Goal: Transaction & Acquisition: Obtain resource

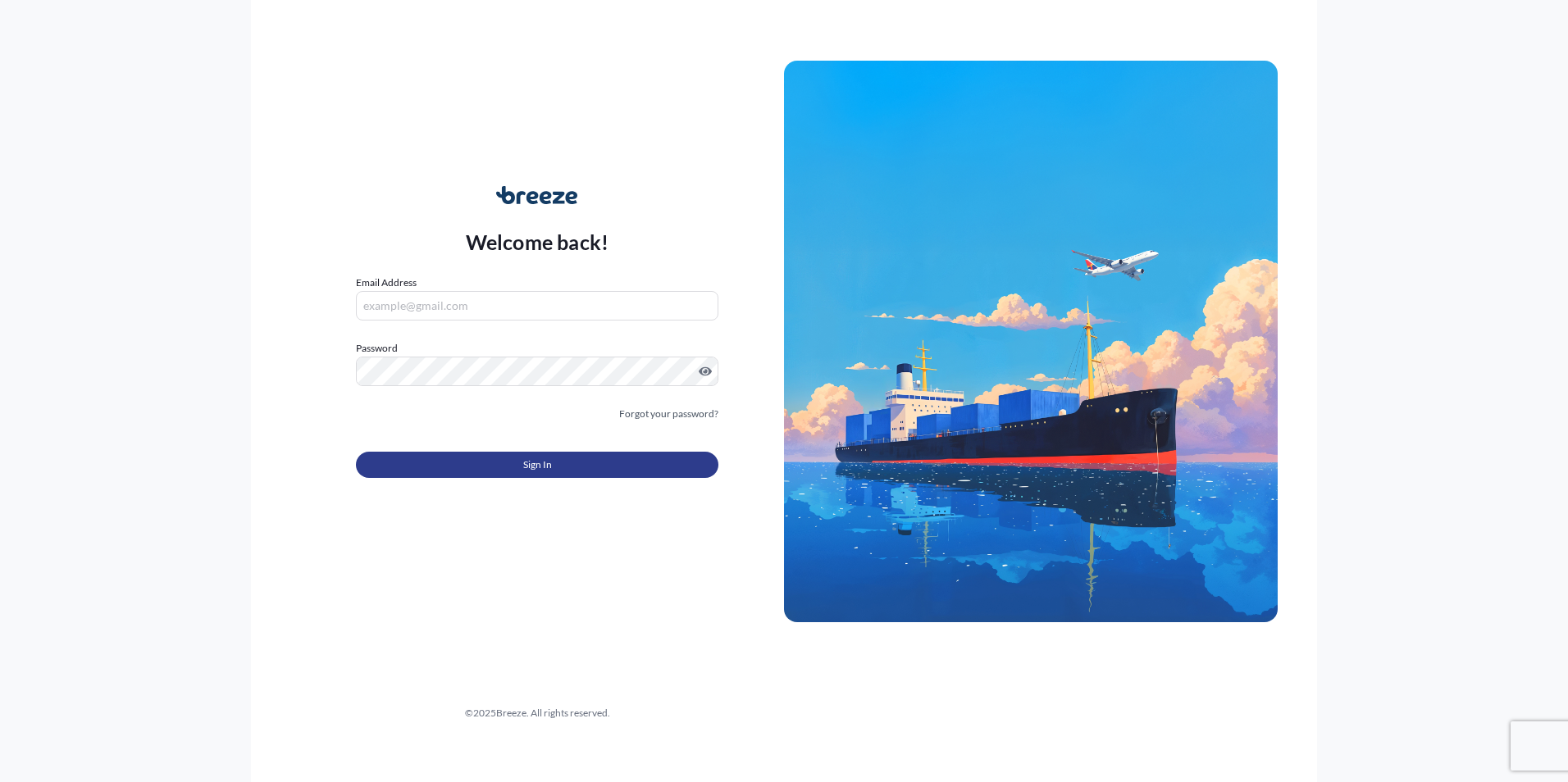
type input "[PERSON_NAME][EMAIL_ADDRESS][PERSON_NAME][DOMAIN_NAME]"
click at [598, 464] on button "Sign In" at bounding box center [537, 464] width 363 height 26
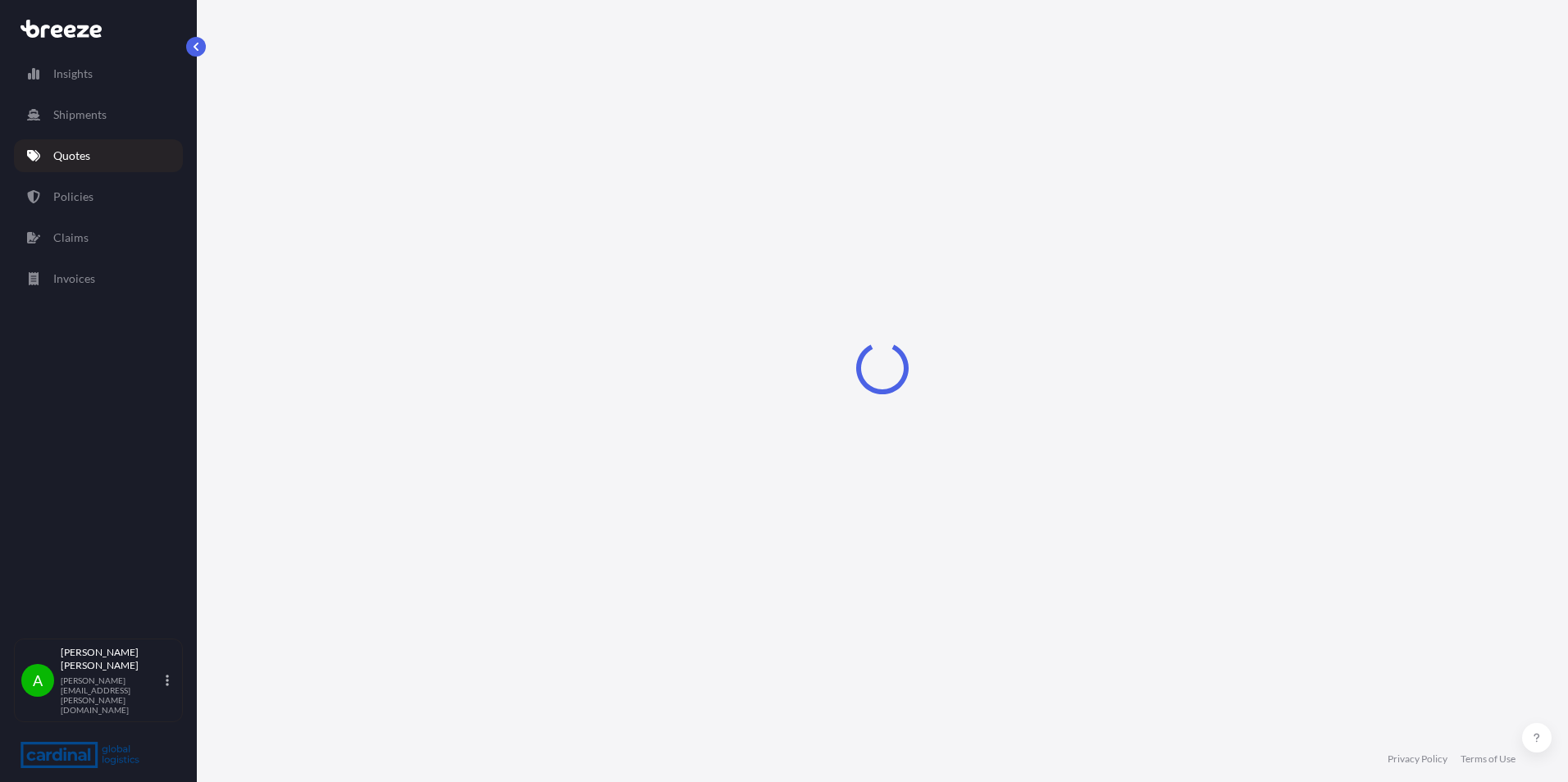
select select "Road"
select select "Sea"
select select "2"
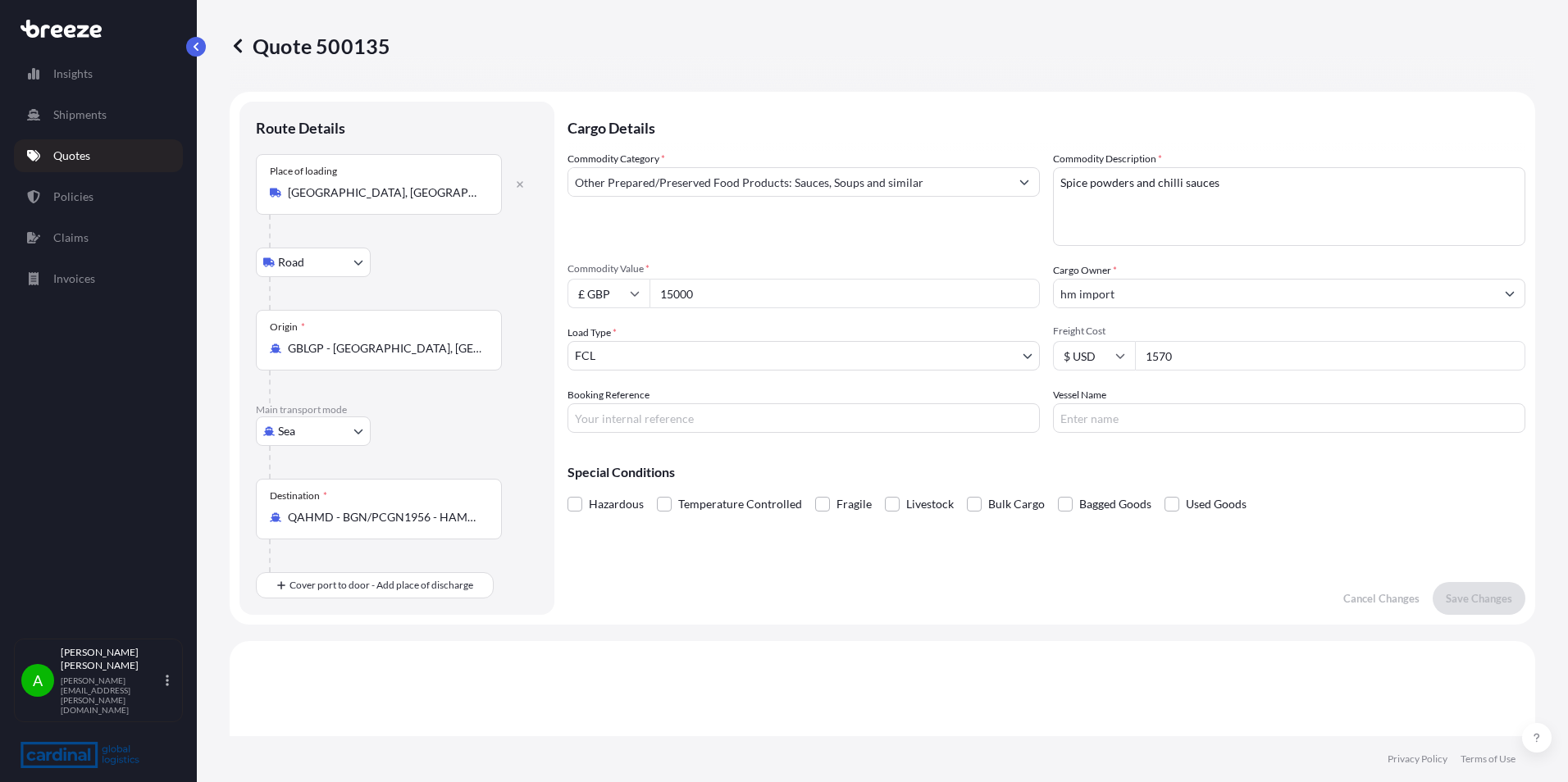
click at [73, 148] on p "Quotes" at bounding box center [72, 155] width 37 height 16
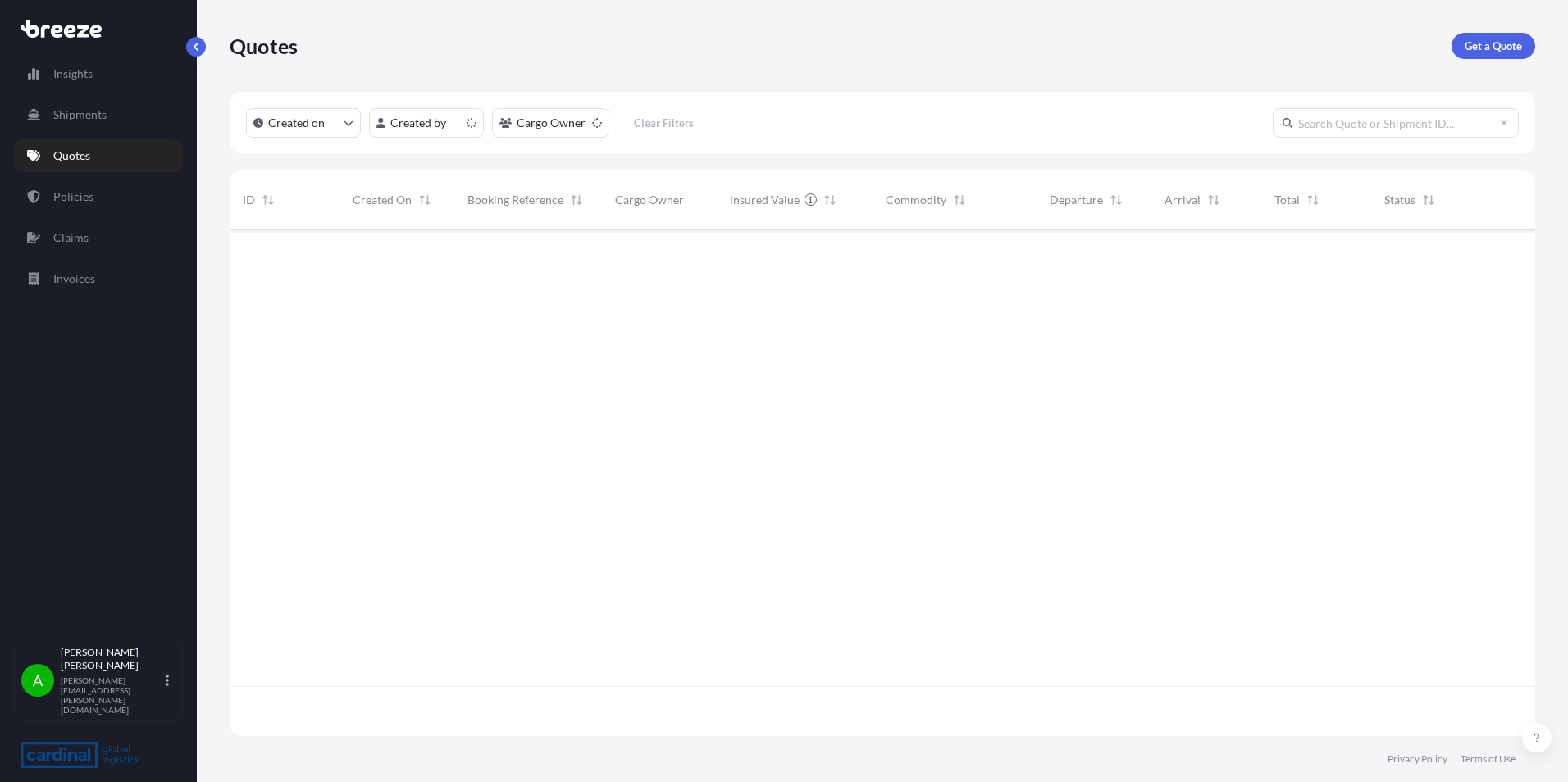
scroll to position [503, 1293]
click at [1490, 48] on p "Get a Quote" at bounding box center [1493, 45] width 58 height 16
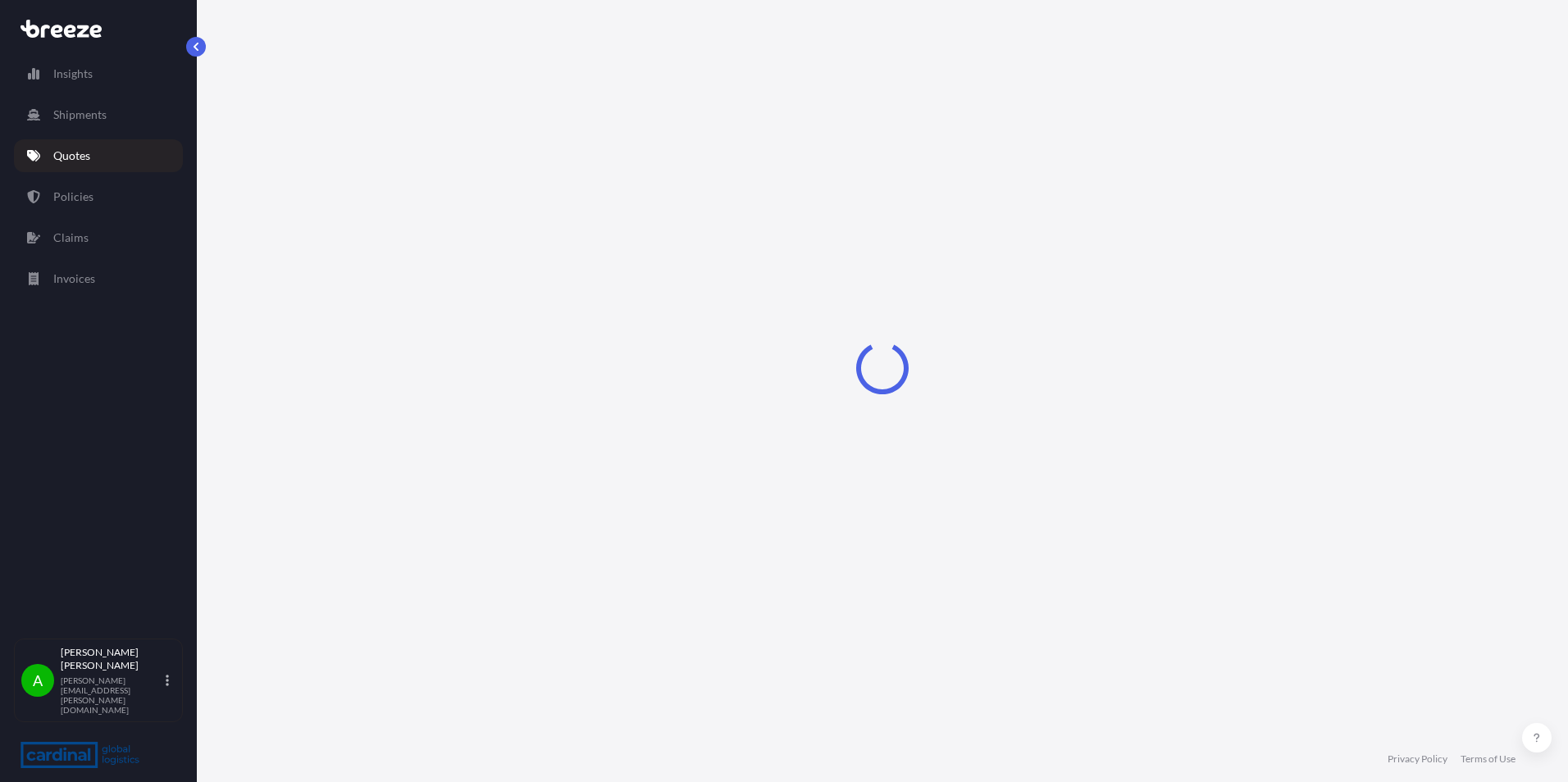
select select "Road"
select select "Sea"
select select "1"
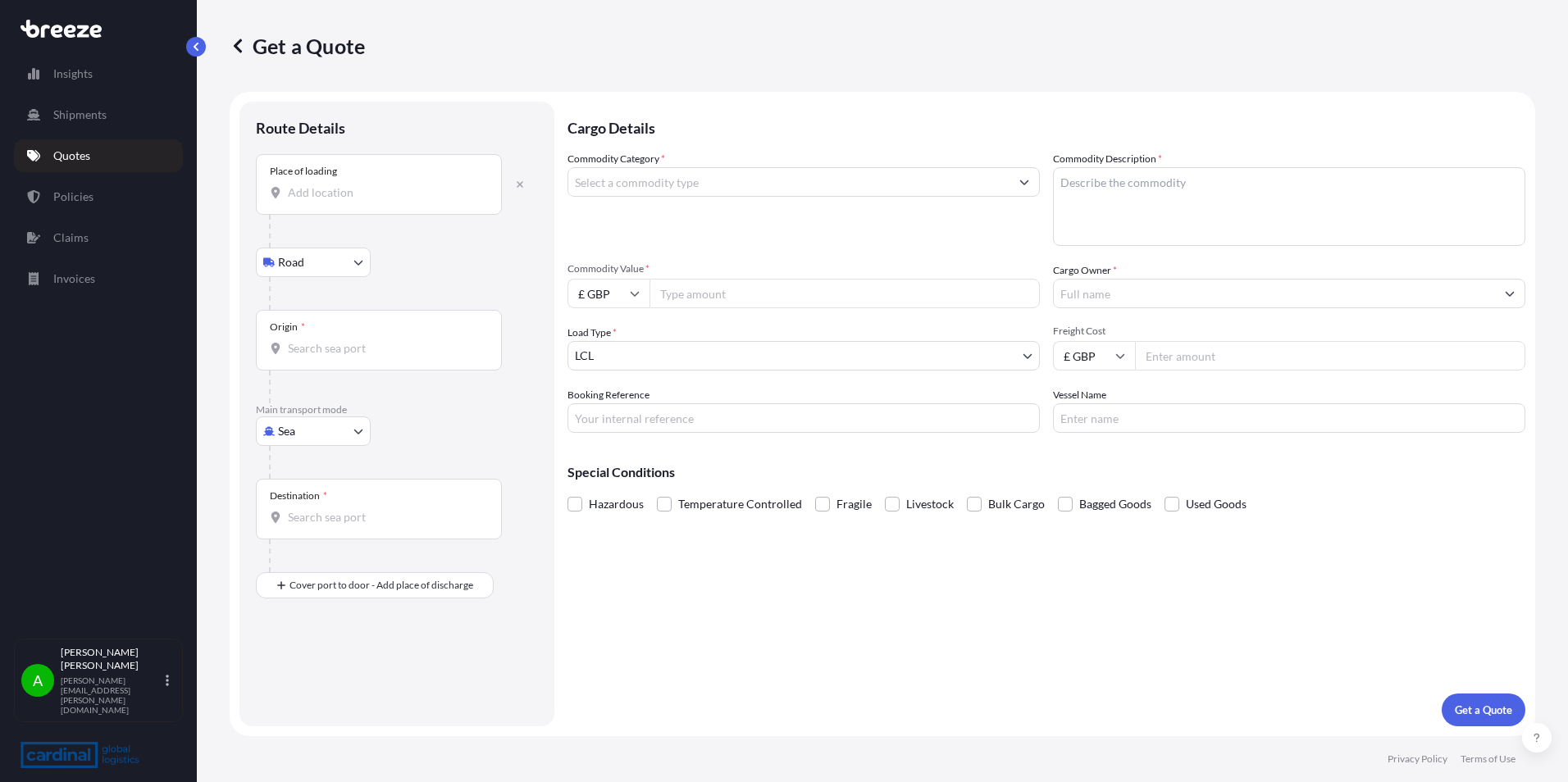
click at [386, 199] on input "Place of loading" at bounding box center [385, 192] width 193 height 16
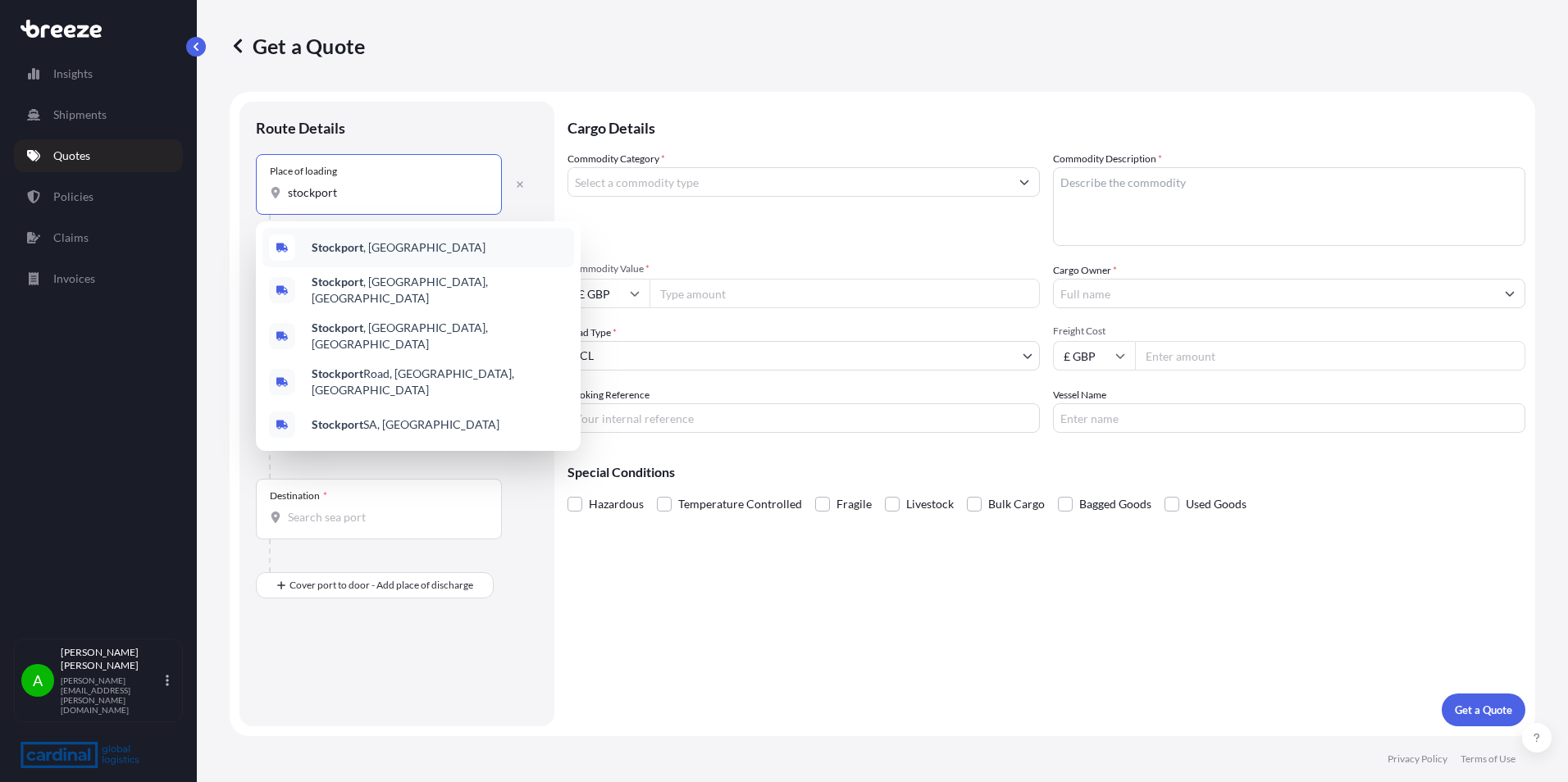
click at [400, 242] on div "[GEOGRAPHIC_DATA] , [GEOGRAPHIC_DATA]" at bounding box center [419, 247] width 312 height 39
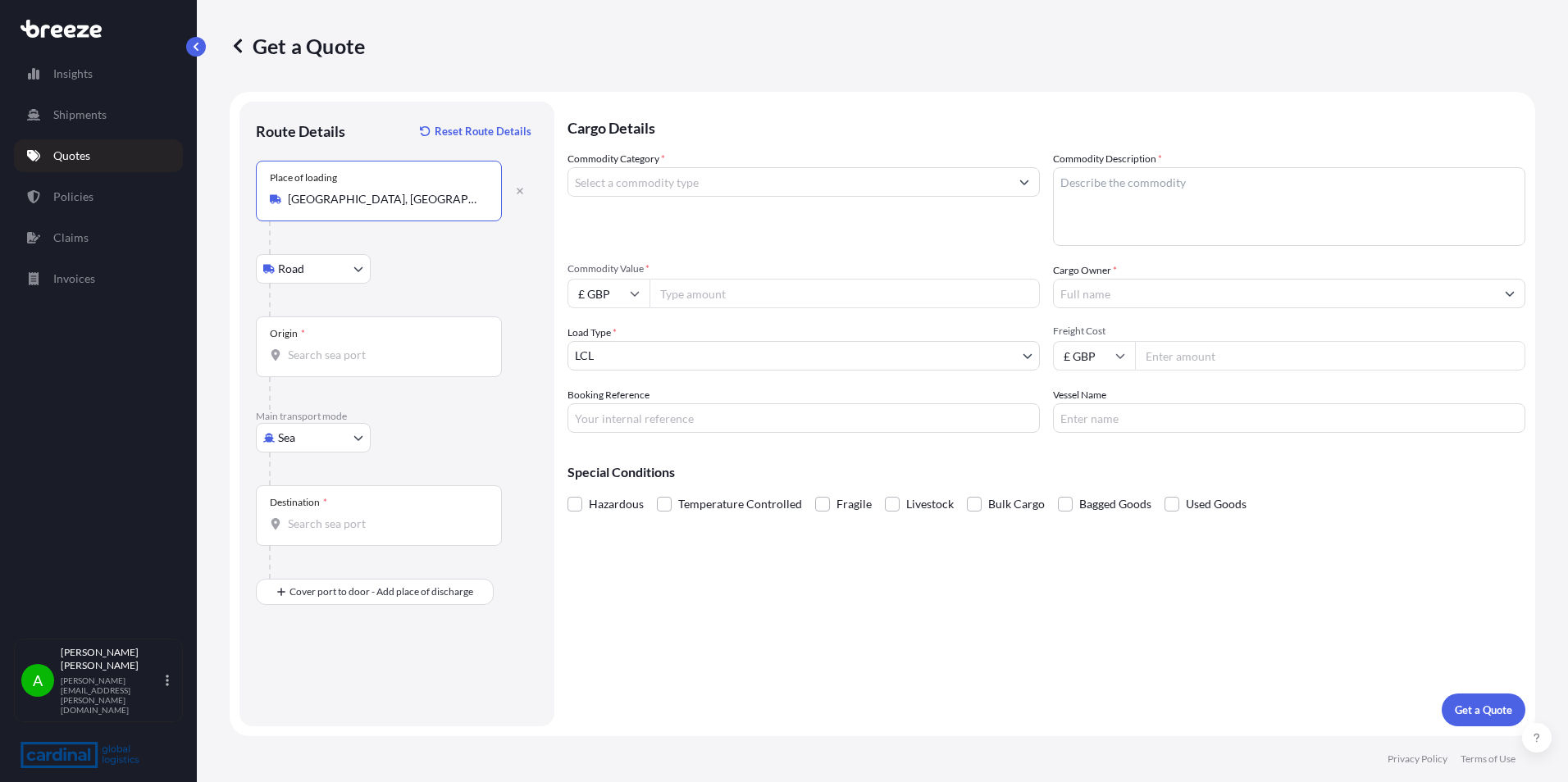
type input "[GEOGRAPHIC_DATA], [GEOGRAPHIC_DATA]"
click at [372, 350] on input "Origin *" at bounding box center [385, 354] width 193 height 16
type input "GBLIV / LPL - [GEOGRAPHIC_DATA], [GEOGRAPHIC_DATA]"
click at [385, 515] on input "Destination *" at bounding box center [385, 523] width 193 height 16
type input "USNYC - [US_STATE], [GEOGRAPHIC_DATA]"
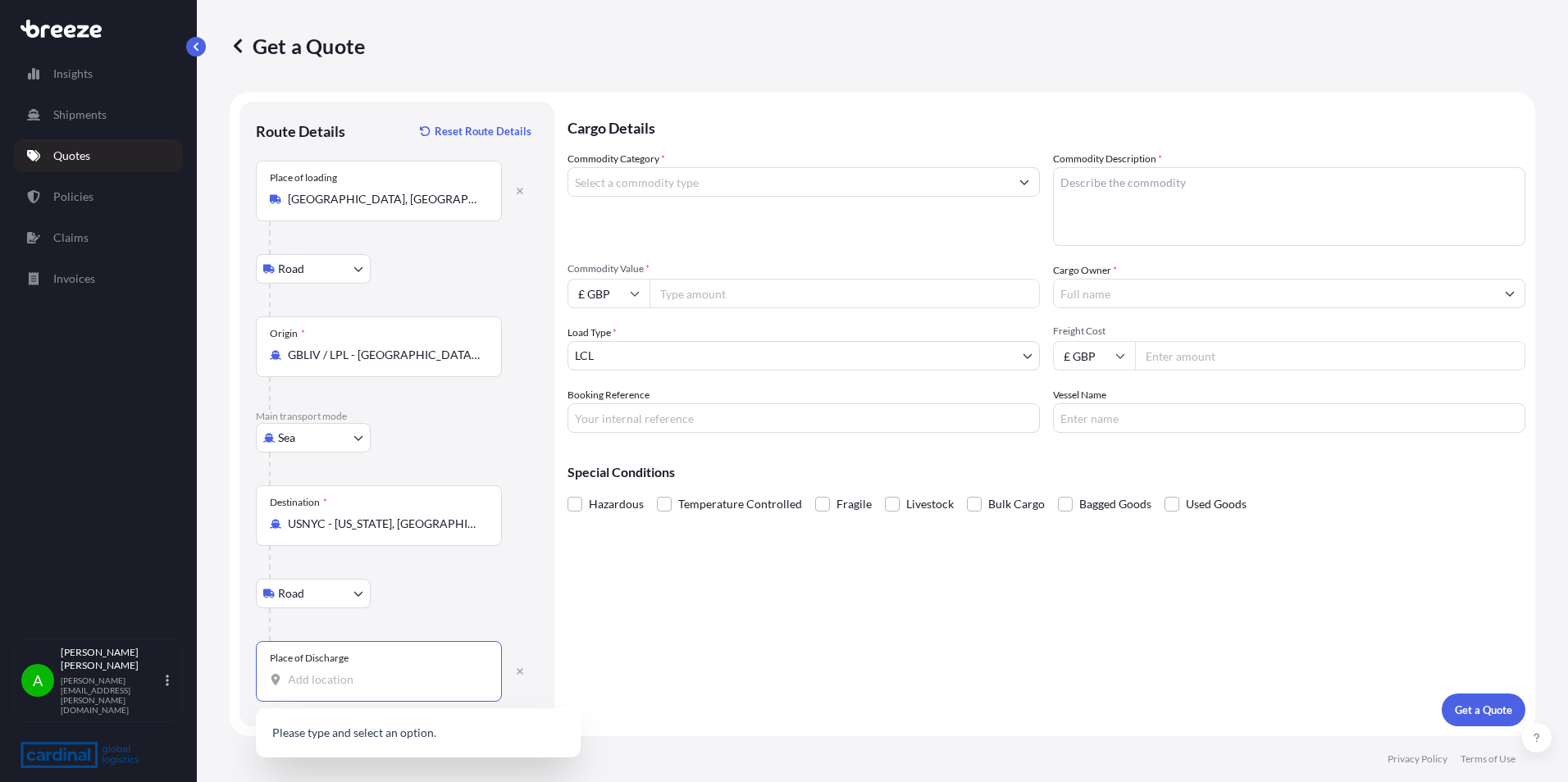
click at [361, 682] on input "Place of Discharge" at bounding box center [385, 679] width 193 height 16
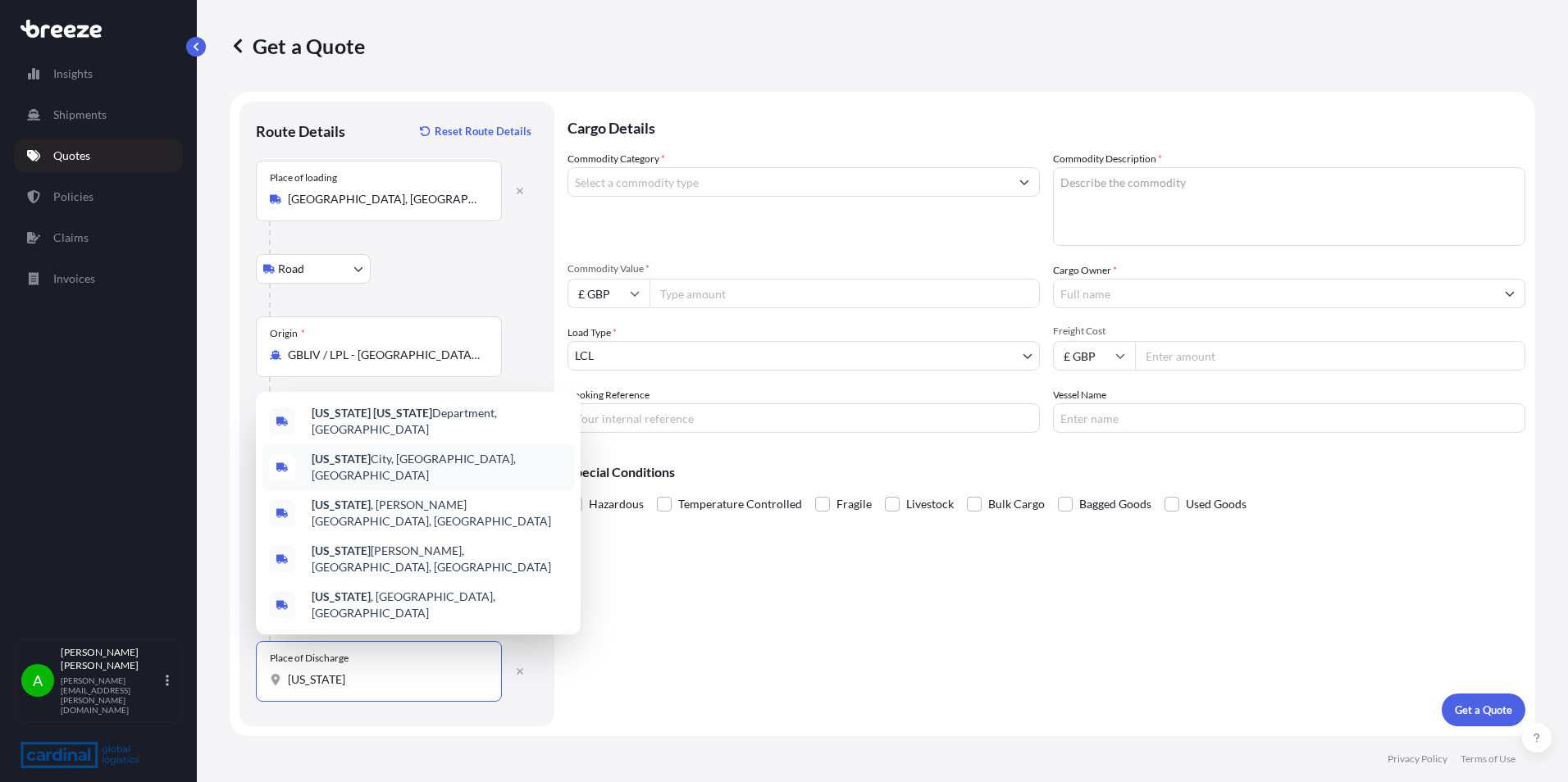
click at [426, 488] on div "[US_STATE][GEOGRAPHIC_DATA], [GEOGRAPHIC_DATA], [GEOGRAPHIC_DATA]" at bounding box center [419, 467] width 312 height 46
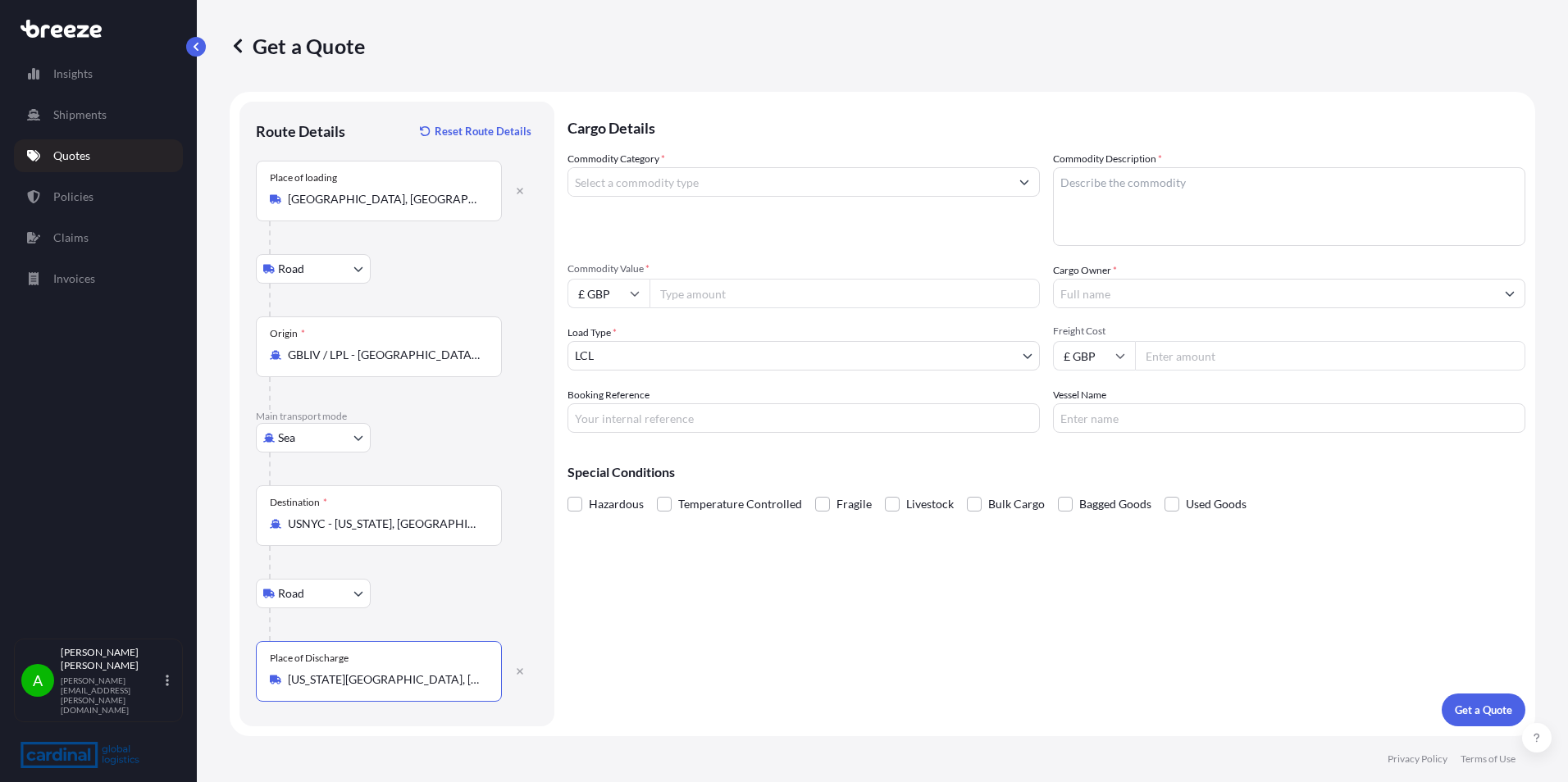
type input "[US_STATE][GEOGRAPHIC_DATA], [GEOGRAPHIC_DATA], [GEOGRAPHIC_DATA]"
click at [705, 175] on input "Commodity Category *" at bounding box center [788, 181] width 441 height 30
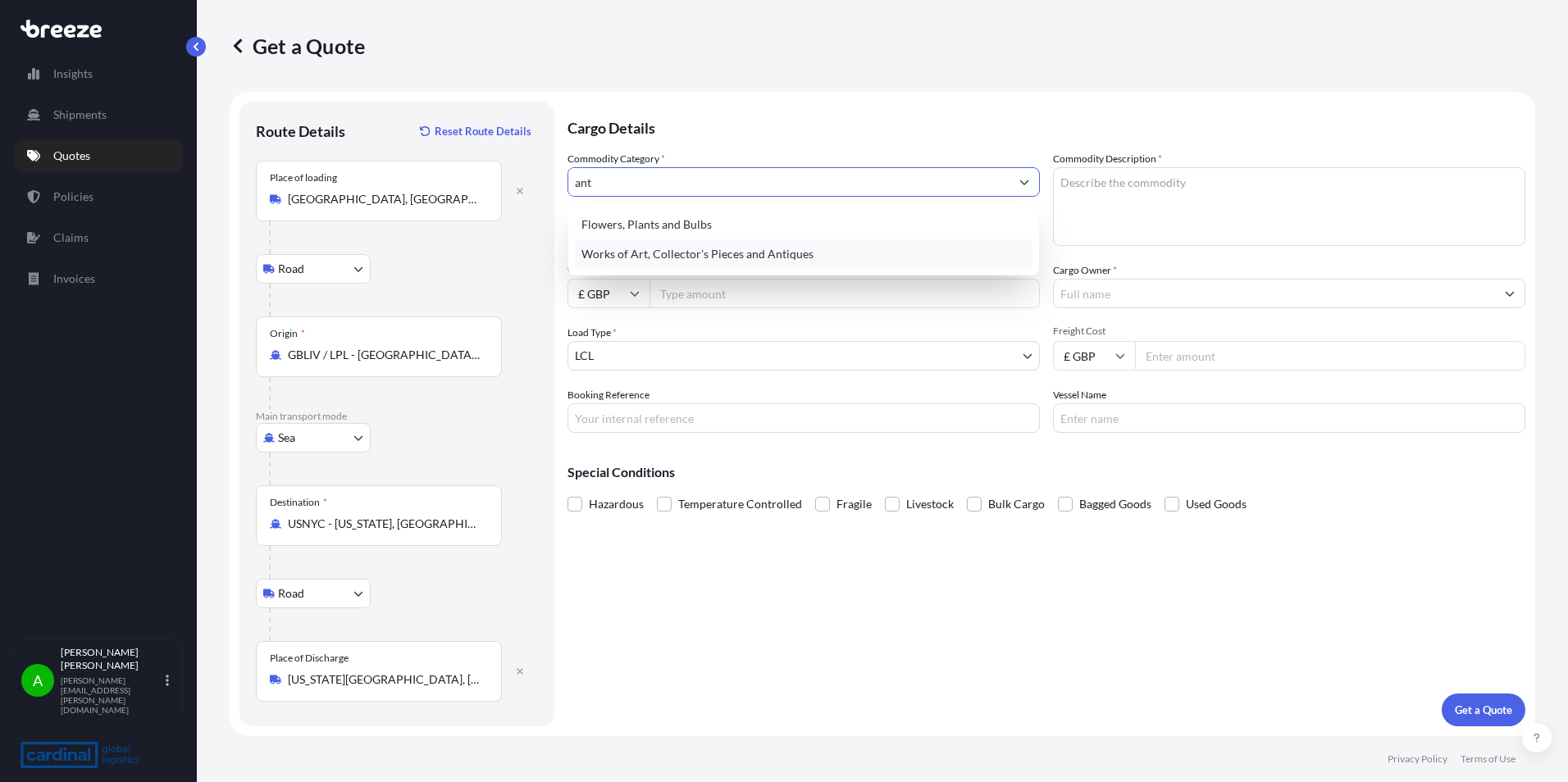
click at [686, 258] on div "Works of Art, Collector's Pieces and Antiques" at bounding box center [803, 253] width 458 height 30
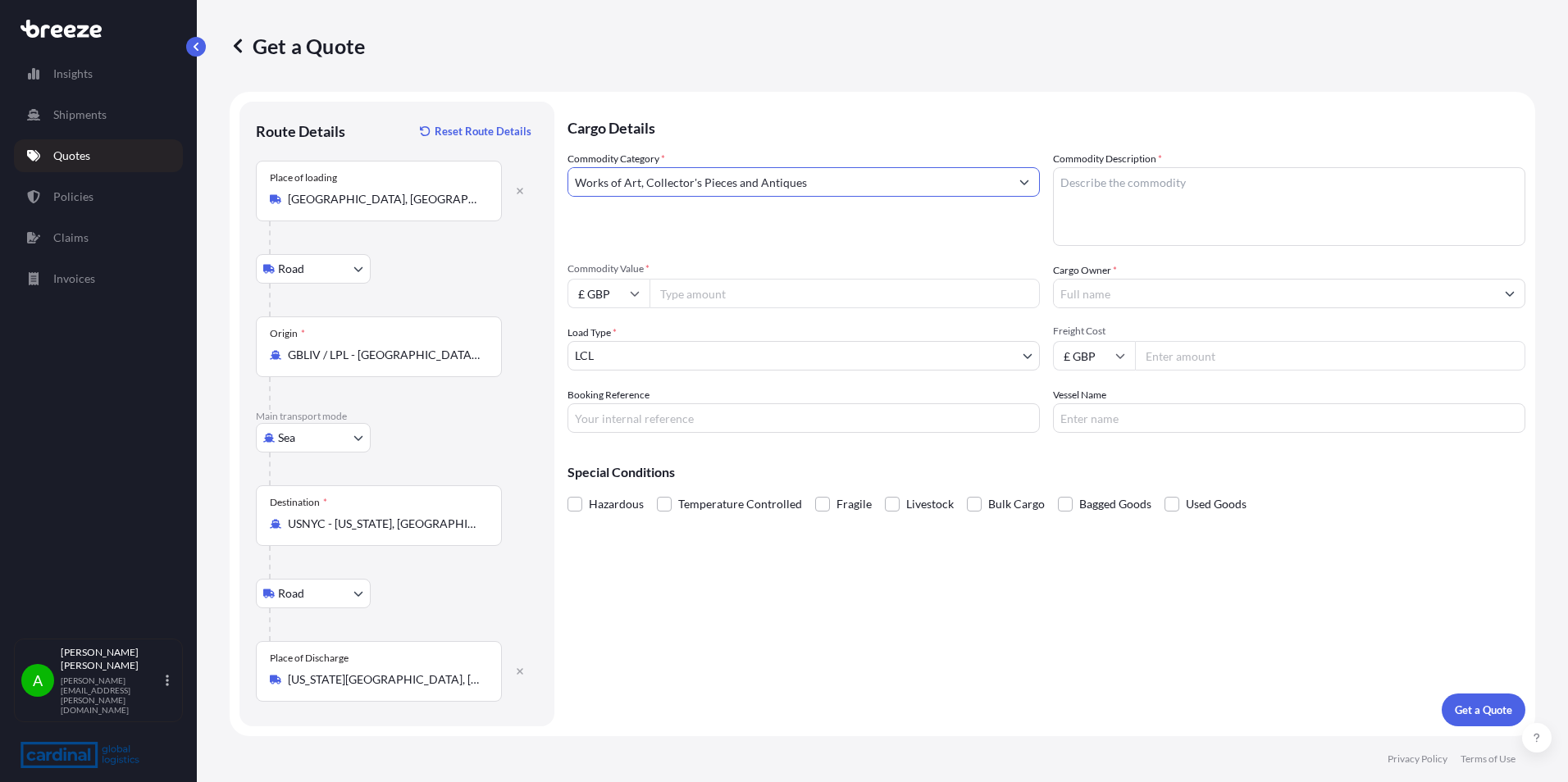
type input "Works of Art, Collector's Pieces and Antiques"
click at [1170, 187] on textarea "Commodity Description *" at bounding box center [1288, 206] width 472 height 79
type textarea "Antique furniture"
click at [681, 297] on input "Commodity Value *" at bounding box center [844, 293] width 390 height 30
type input "6500"
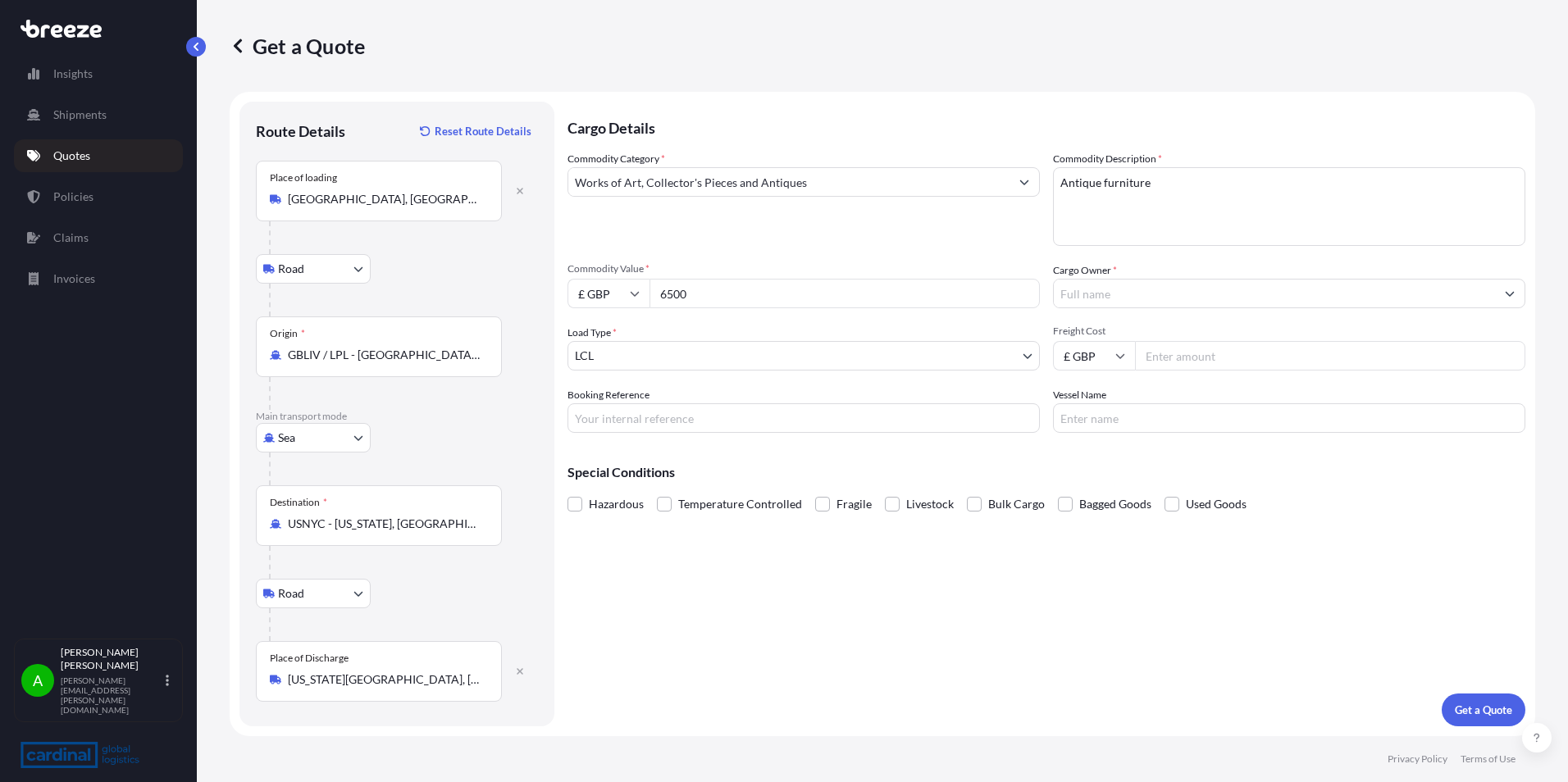
click at [1195, 297] on input "Cargo Owner *" at bounding box center [1274, 293] width 441 height 30
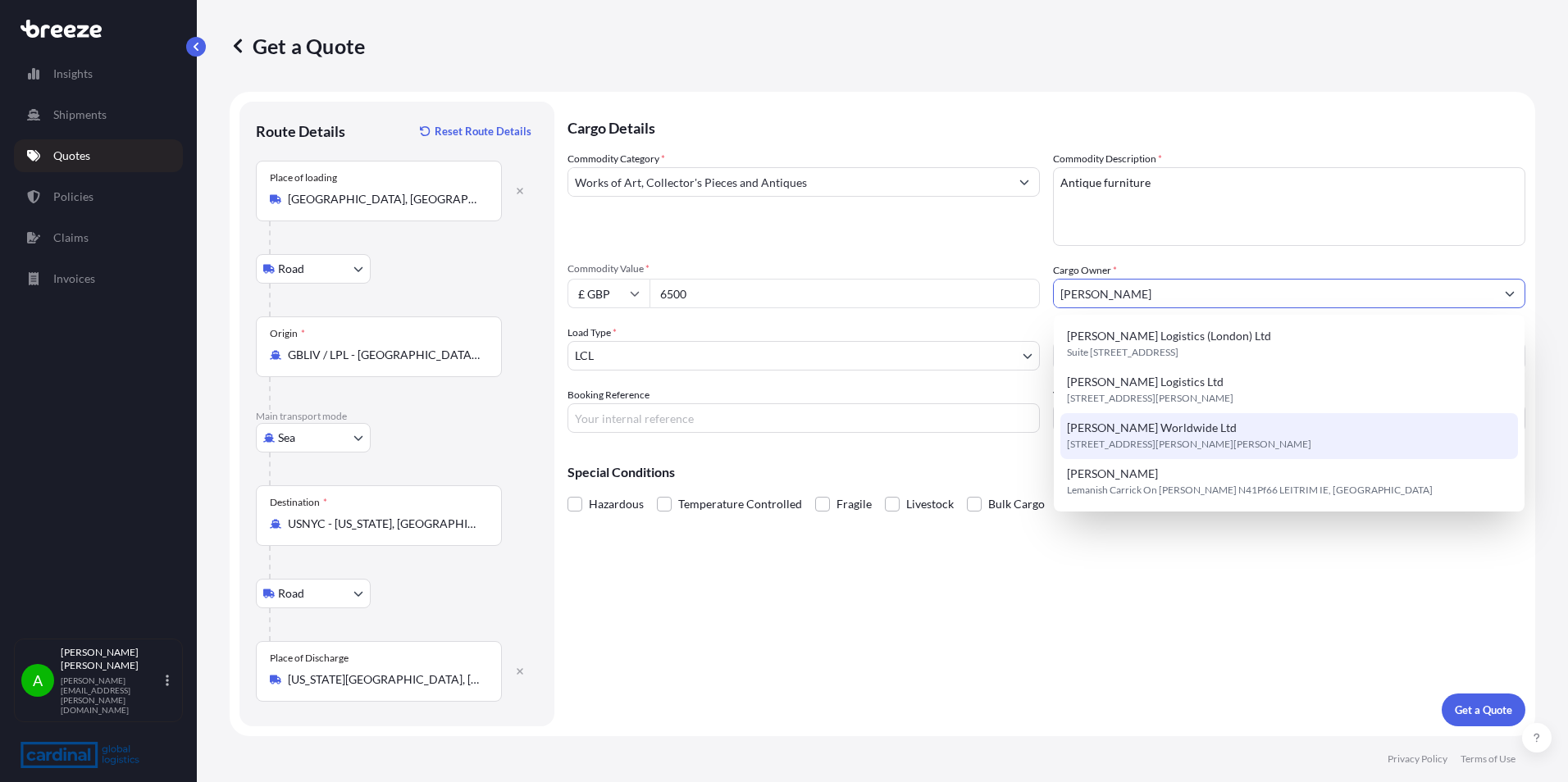
click at [1224, 445] on span "[STREET_ADDRESS][PERSON_NAME][PERSON_NAME]" at bounding box center [1189, 444] width 244 height 16
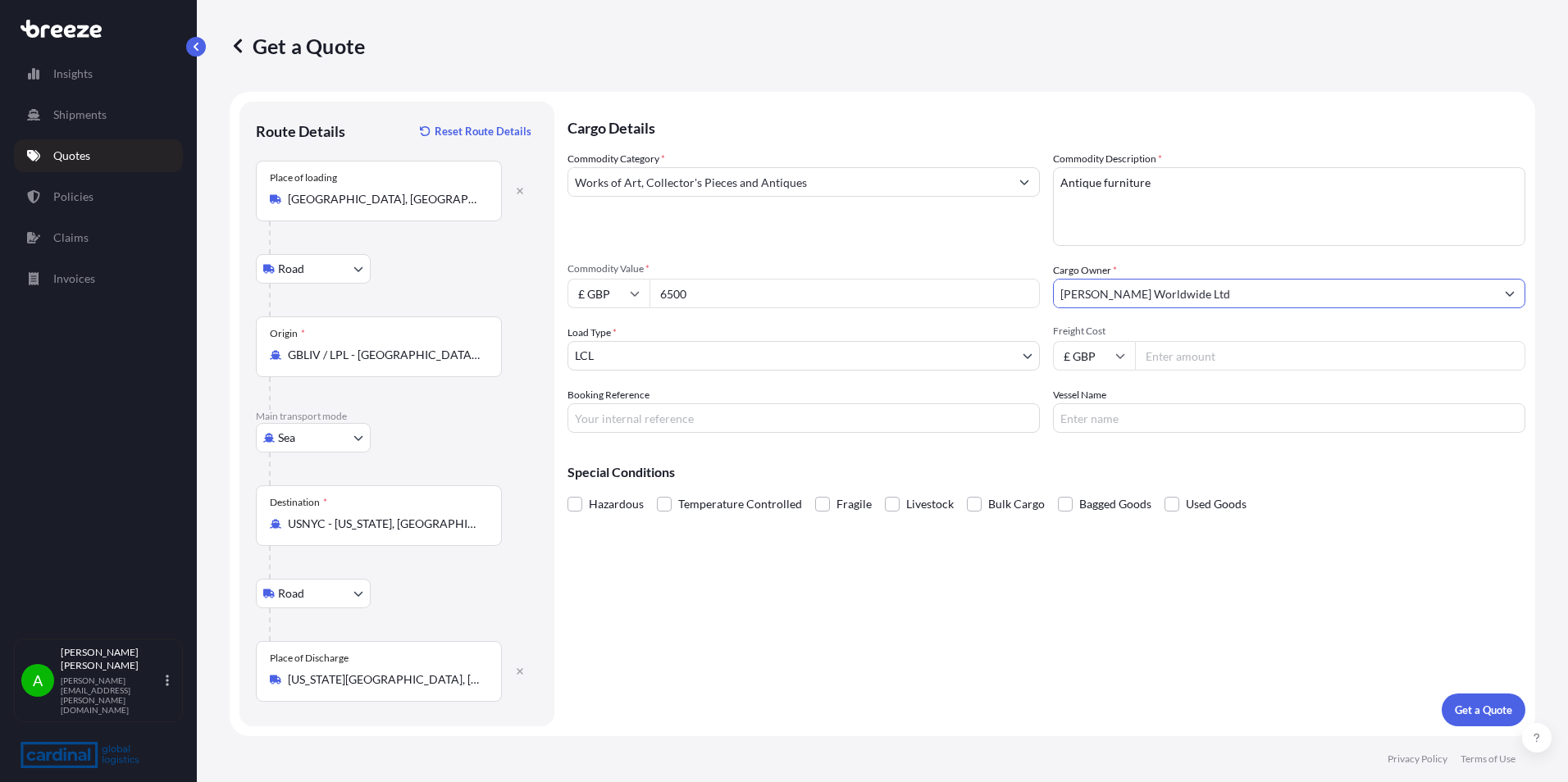
type input "[PERSON_NAME] Worldwide Ltd"
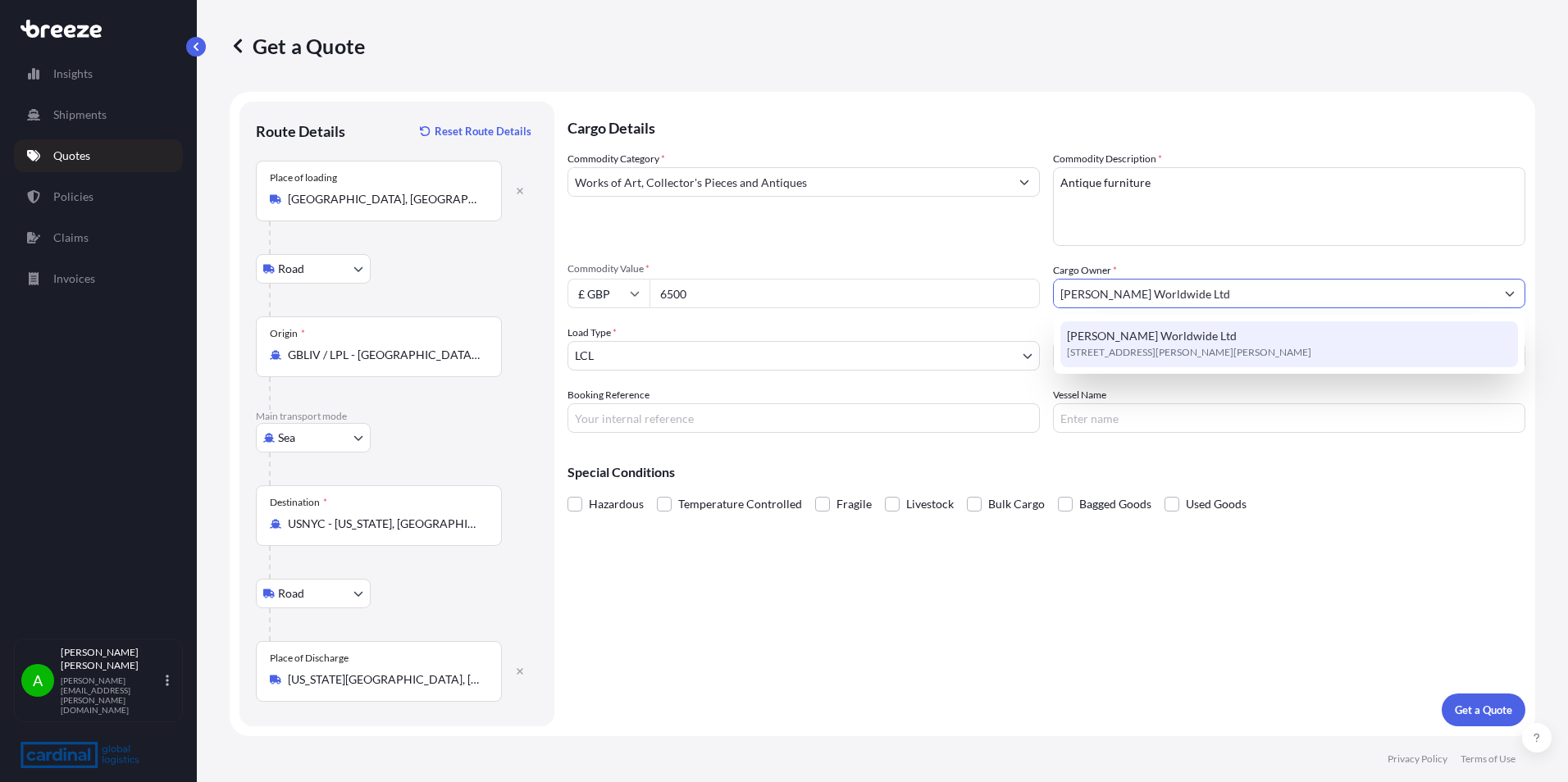
click at [1134, 461] on div "Special Conditions Hazardous Temperature Controlled Fragile Livestock Bulk Carg…" at bounding box center [1046, 480] width 958 height 70
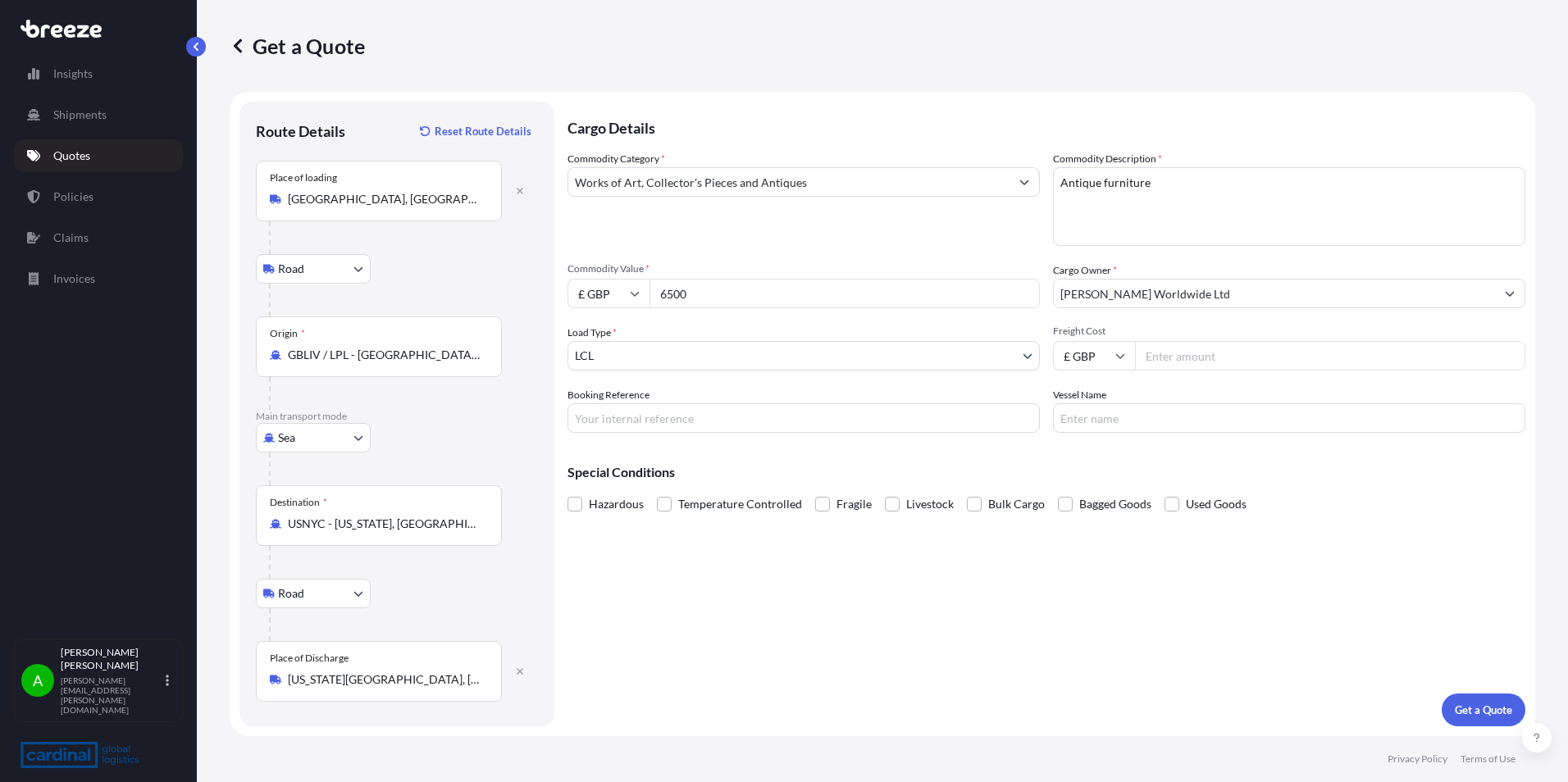
click at [1187, 352] on input "Freight Cost" at bounding box center [1330, 355] width 390 height 30
type input "564.24"
click at [1034, 597] on div "Cargo Details Commodity Category * Works of Art, Collector's Pieces and Antique…" at bounding box center [1046, 413] width 958 height 624
click at [1454, 711] on p "Get a Quote" at bounding box center [1483, 709] width 58 height 16
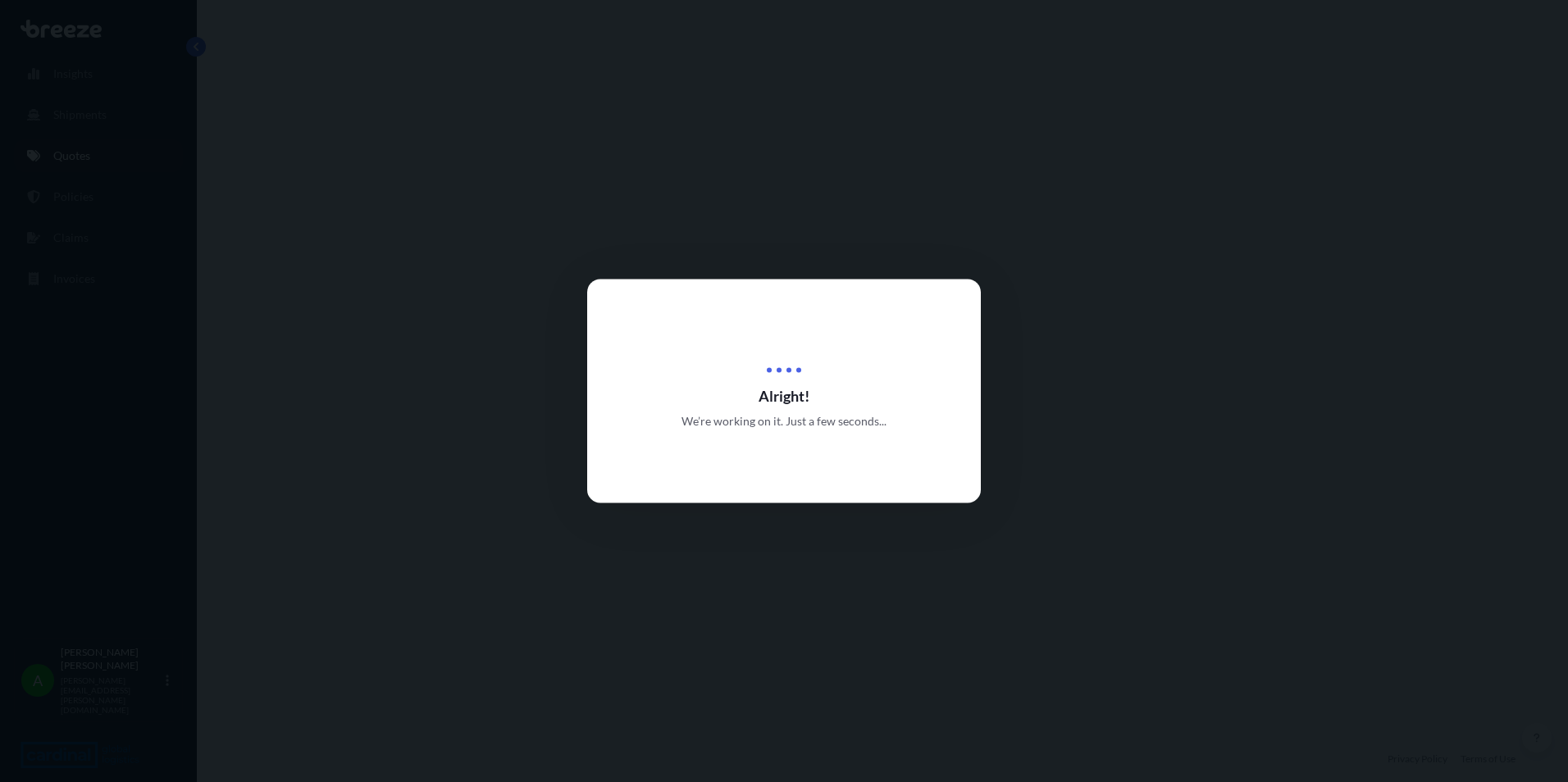
select select "Road"
select select "Sea"
select select "Road"
select select "1"
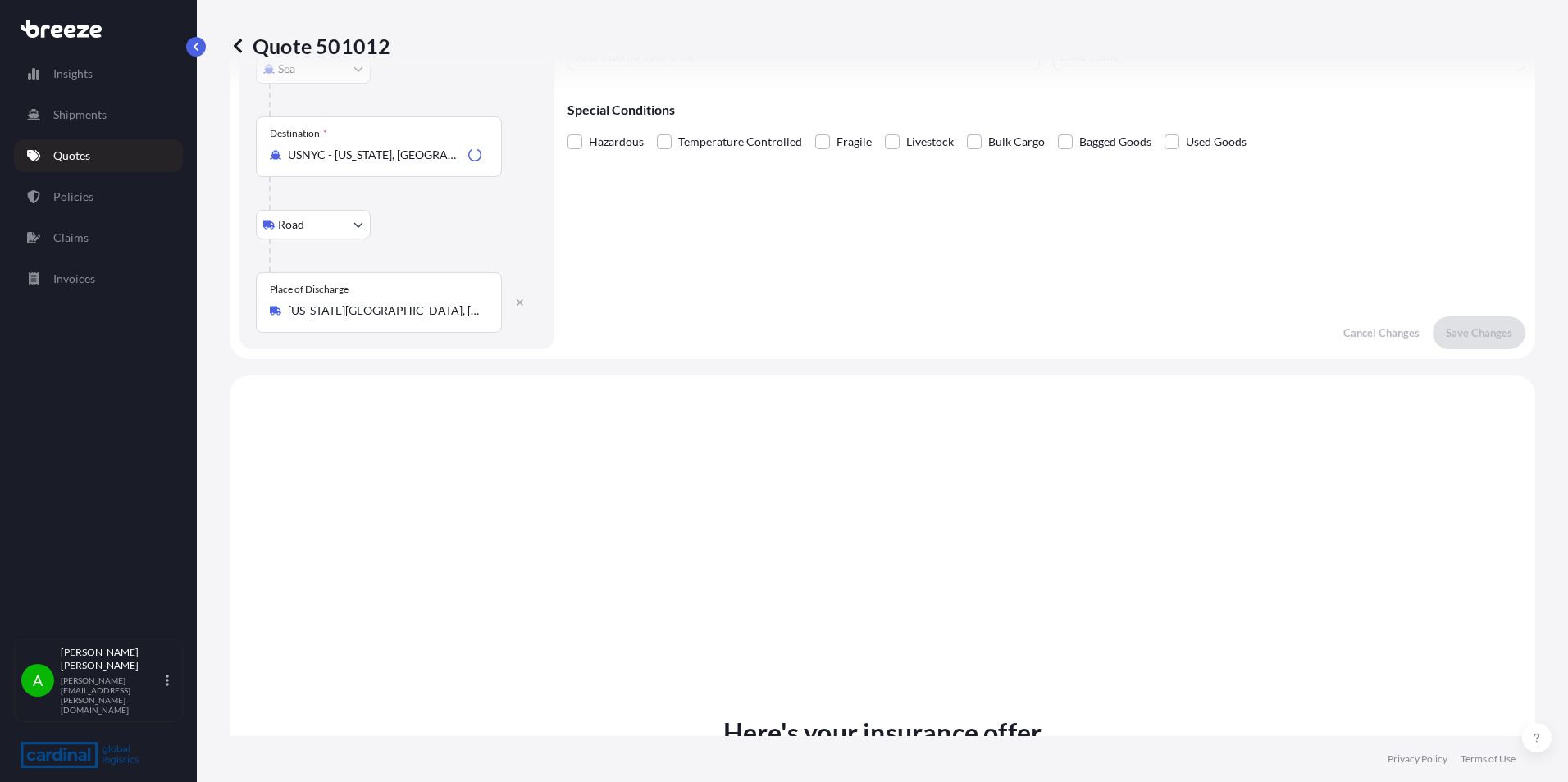
scroll to position [656, 0]
